Goal: Information Seeking & Learning: Find specific page/section

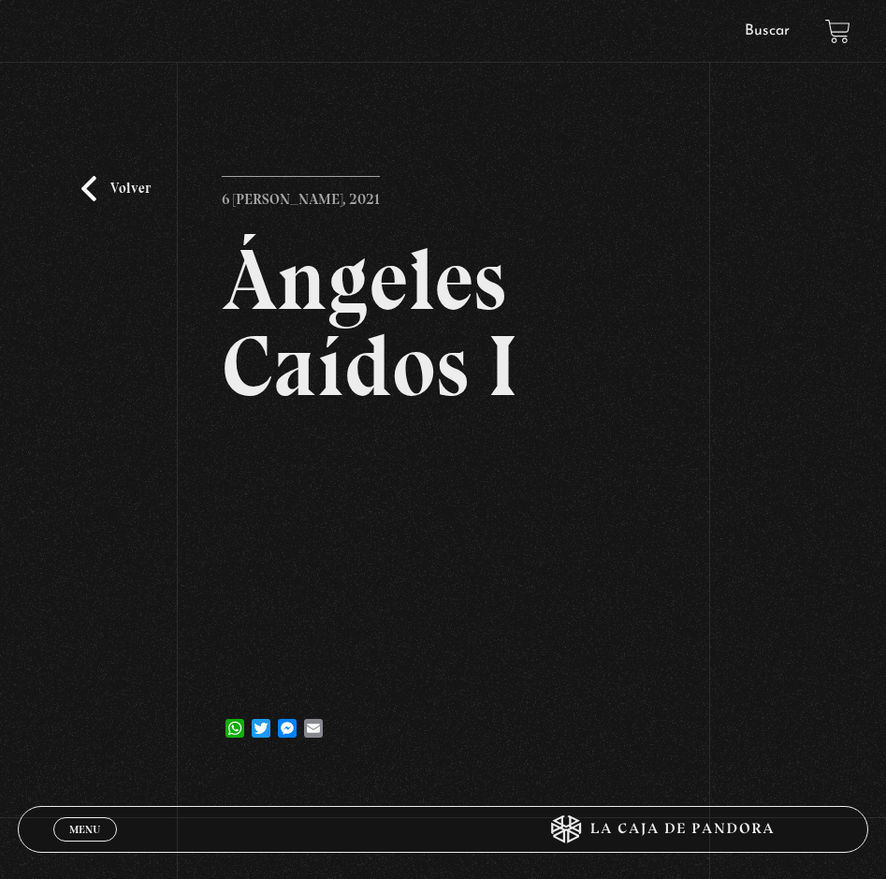
click at [109, 183] on link "Volver" at bounding box center [115, 188] width 69 height 25
click at [108, 186] on link "Volver" at bounding box center [115, 188] width 69 height 25
click at [90, 185] on link "Volver" at bounding box center [115, 188] width 69 height 25
click at [766, 34] on link "Buscar" at bounding box center [767, 30] width 45 height 15
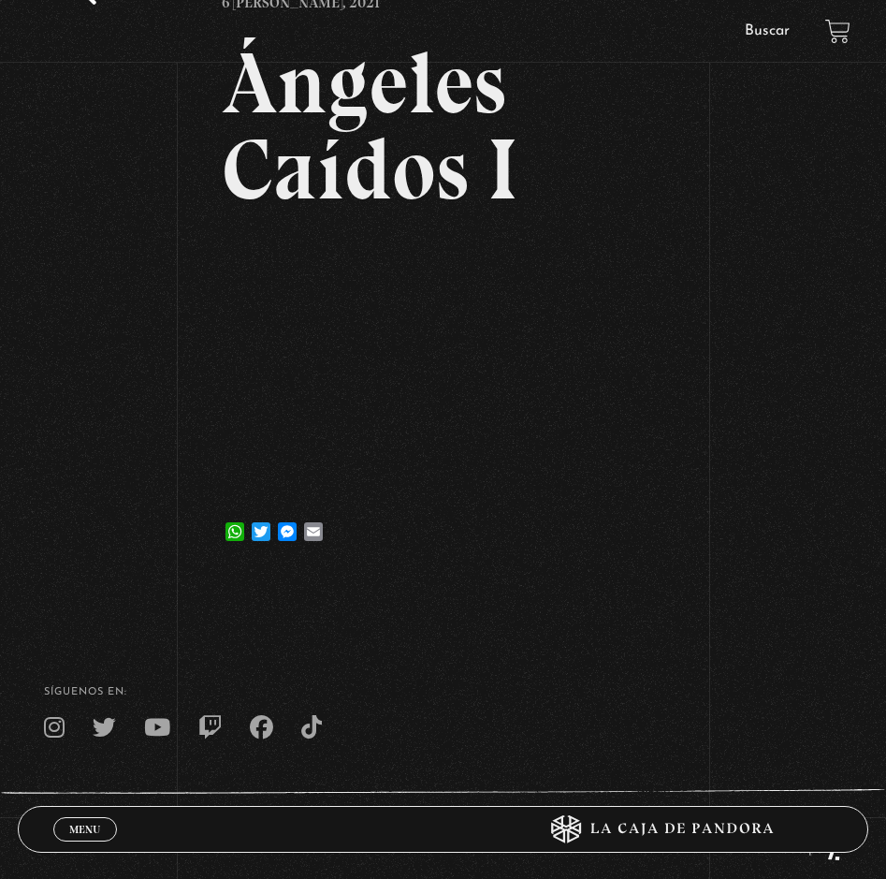
scroll to position [277, 0]
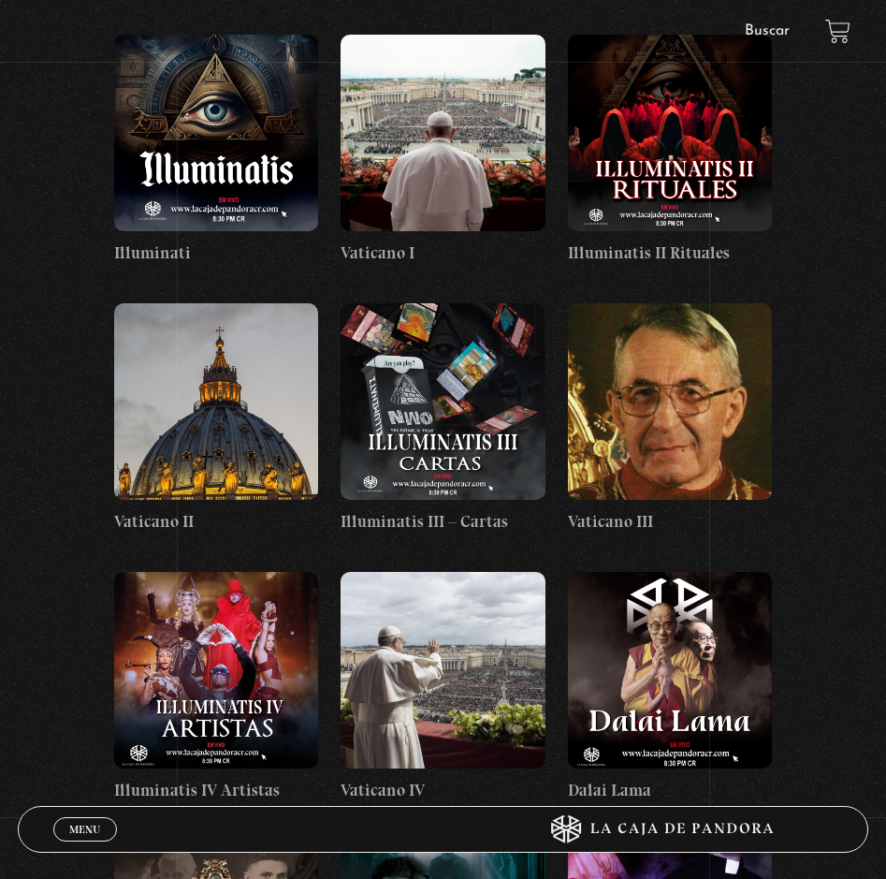
scroll to position [15142, 0]
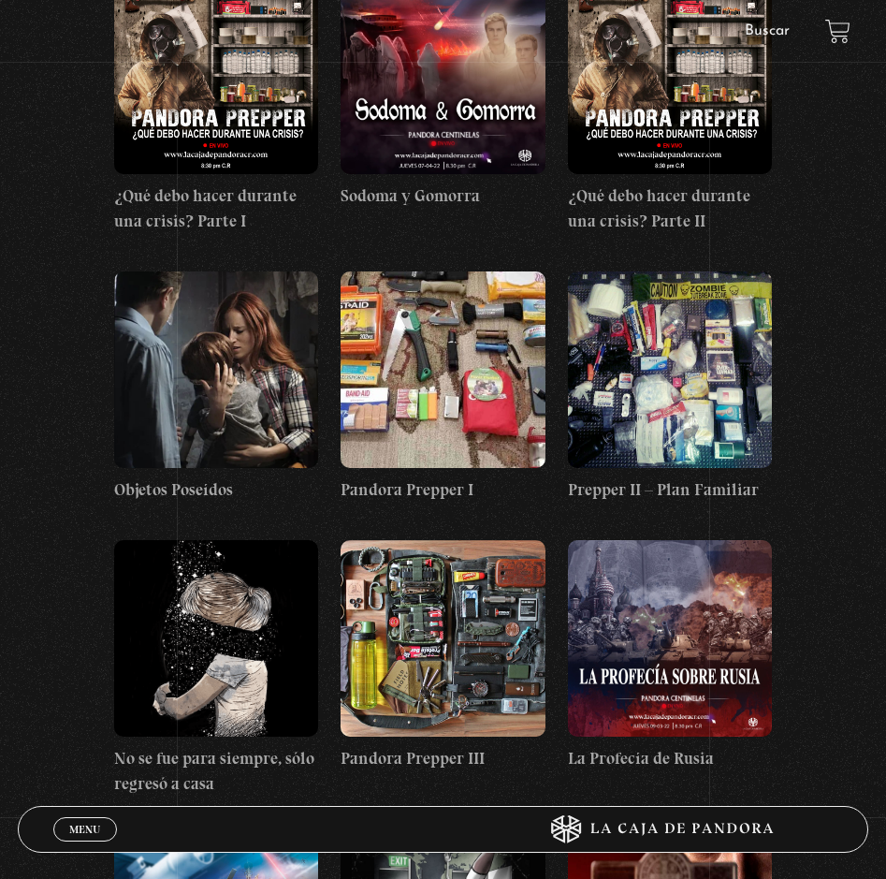
scroll to position [0, 0]
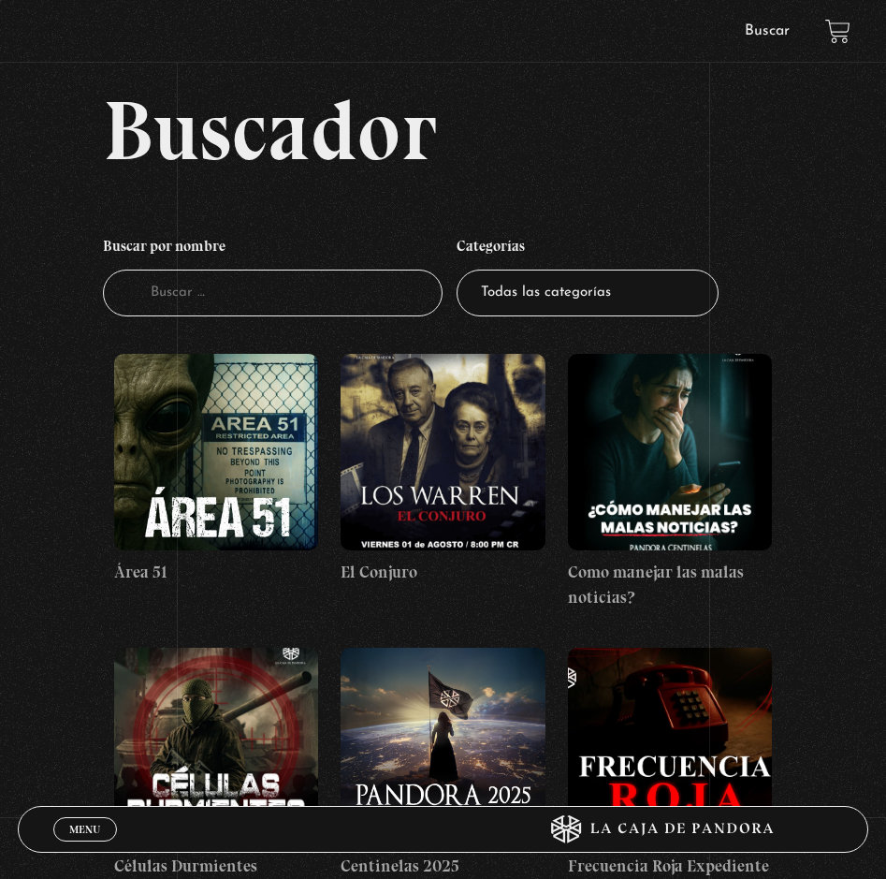
click at [262, 291] on input "Buscador" at bounding box center [273, 294] width 341 height 48
type input "angeles"
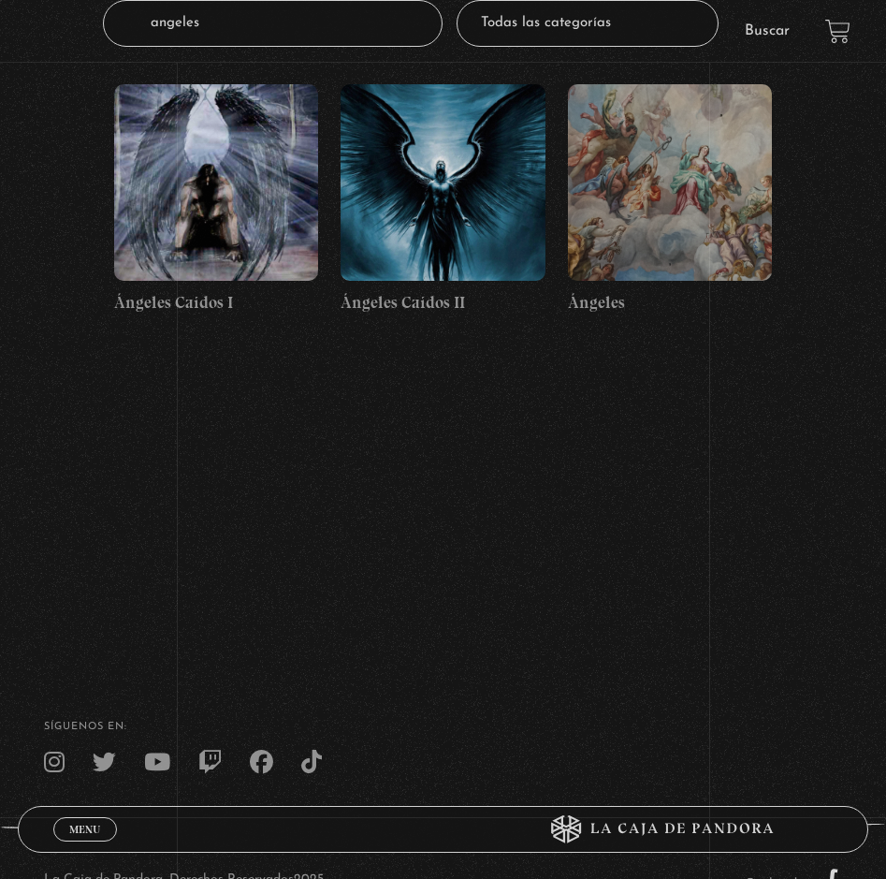
scroll to position [281, 0]
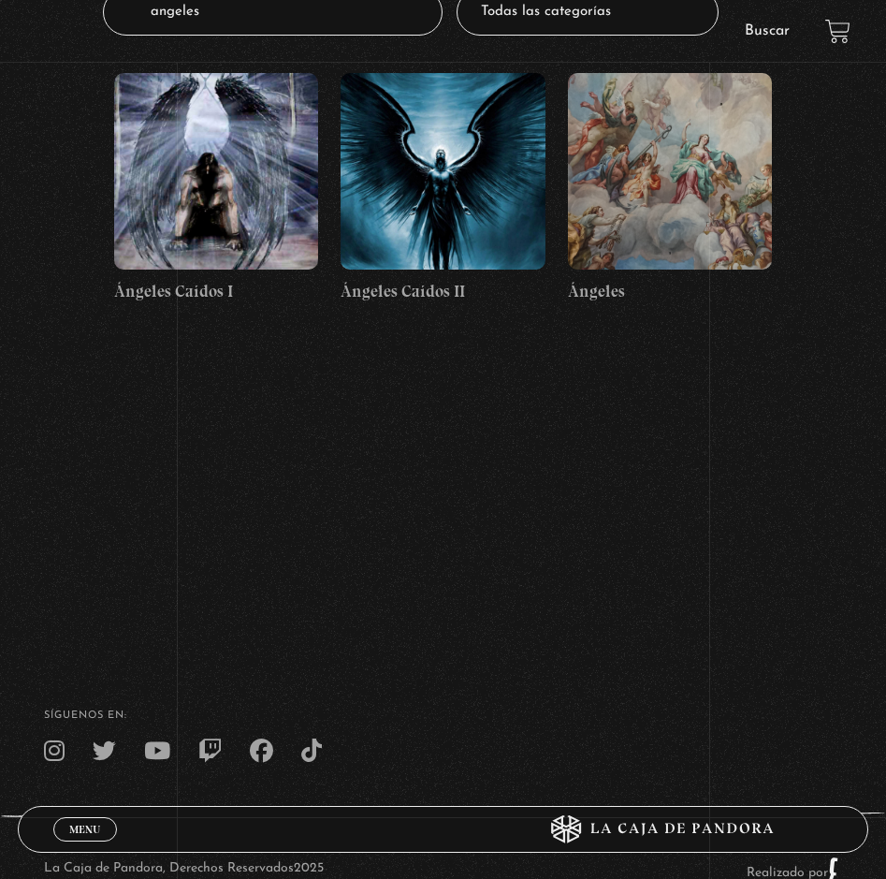
click at [400, 210] on figure at bounding box center [443, 171] width 204 height 197
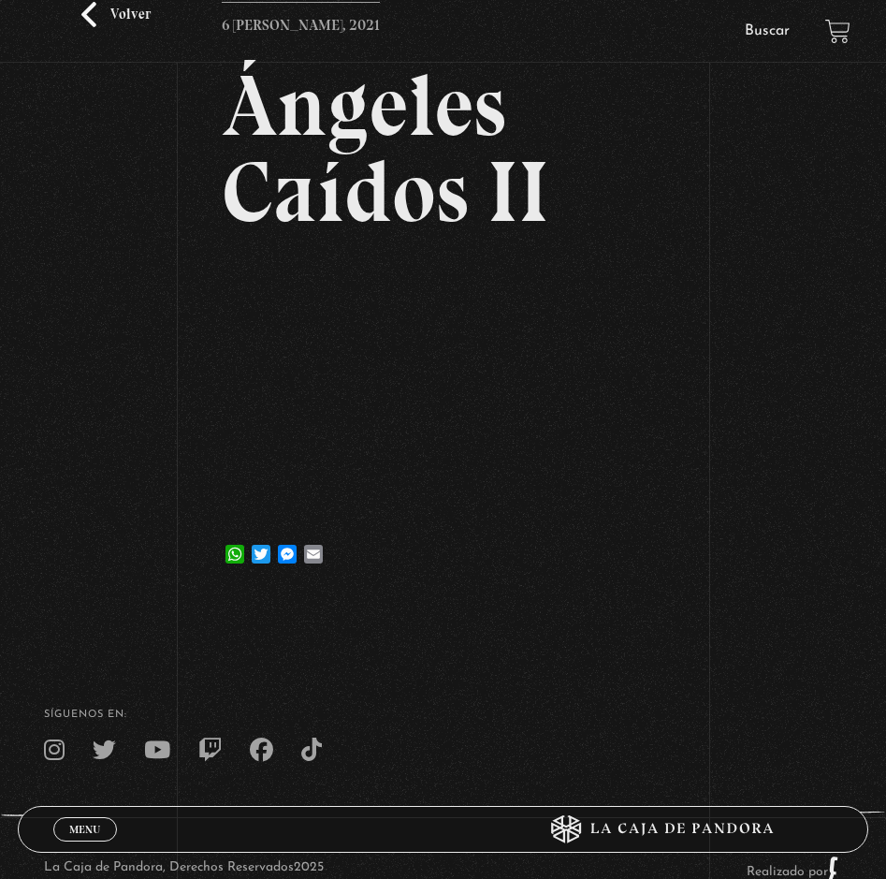
scroll to position [277, 0]
